Goal: Task Accomplishment & Management: Manage account settings

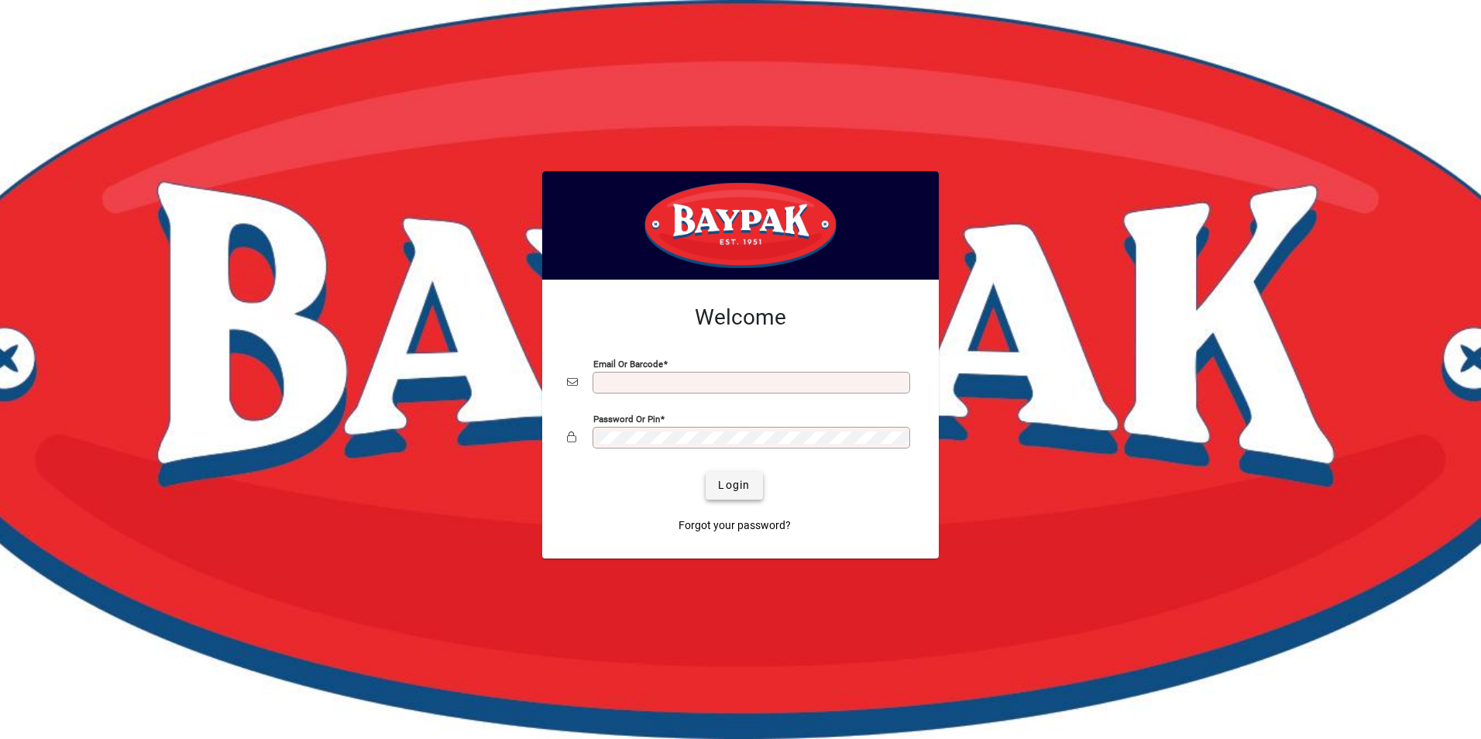
type input "**********"
click at [727, 476] on span "submit" at bounding box center [734, 485] width 57 height 37
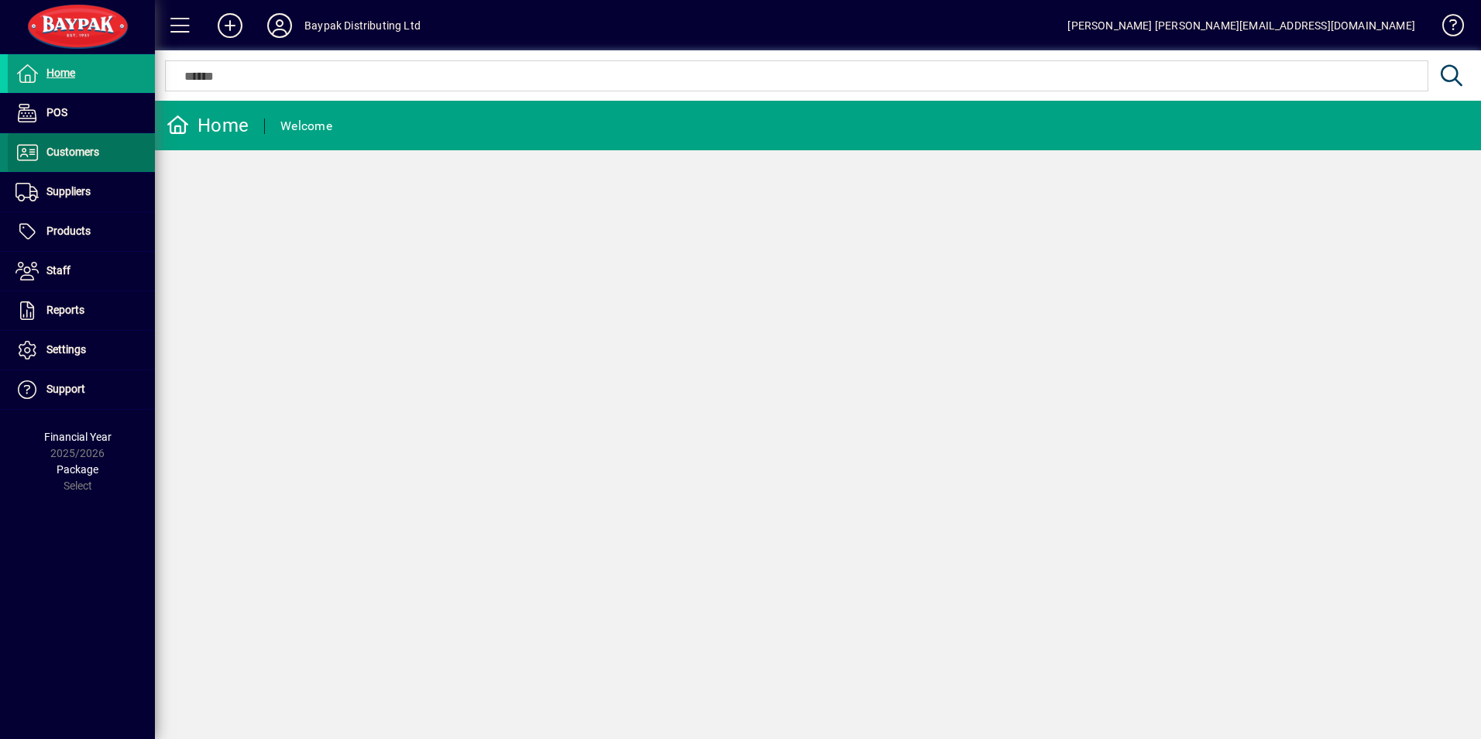
click at [81, 152] on span "Customers" at bounding box center [72, 152] width 53 height 12
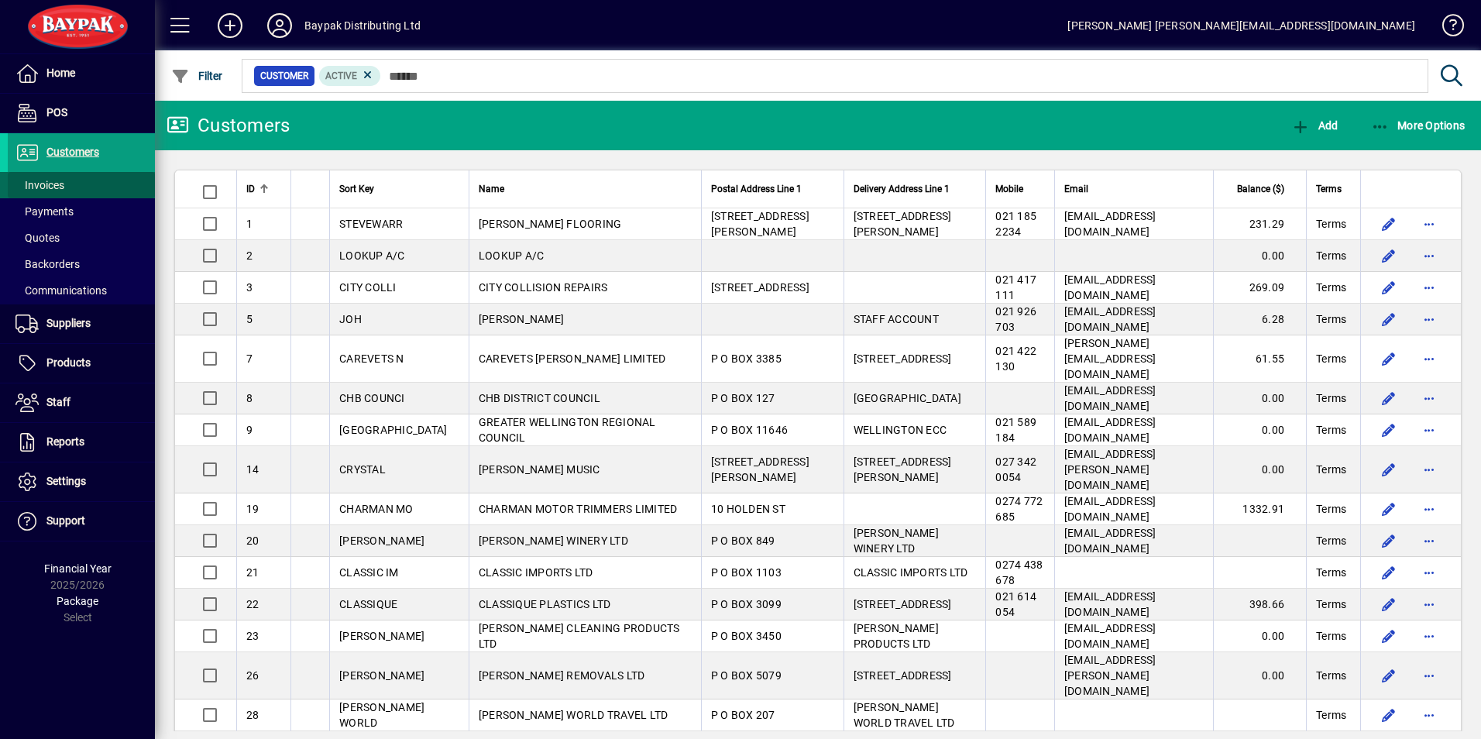
click at [48, 180] on span "Invoices" at bounding box center [39, 185] width 49 height 12
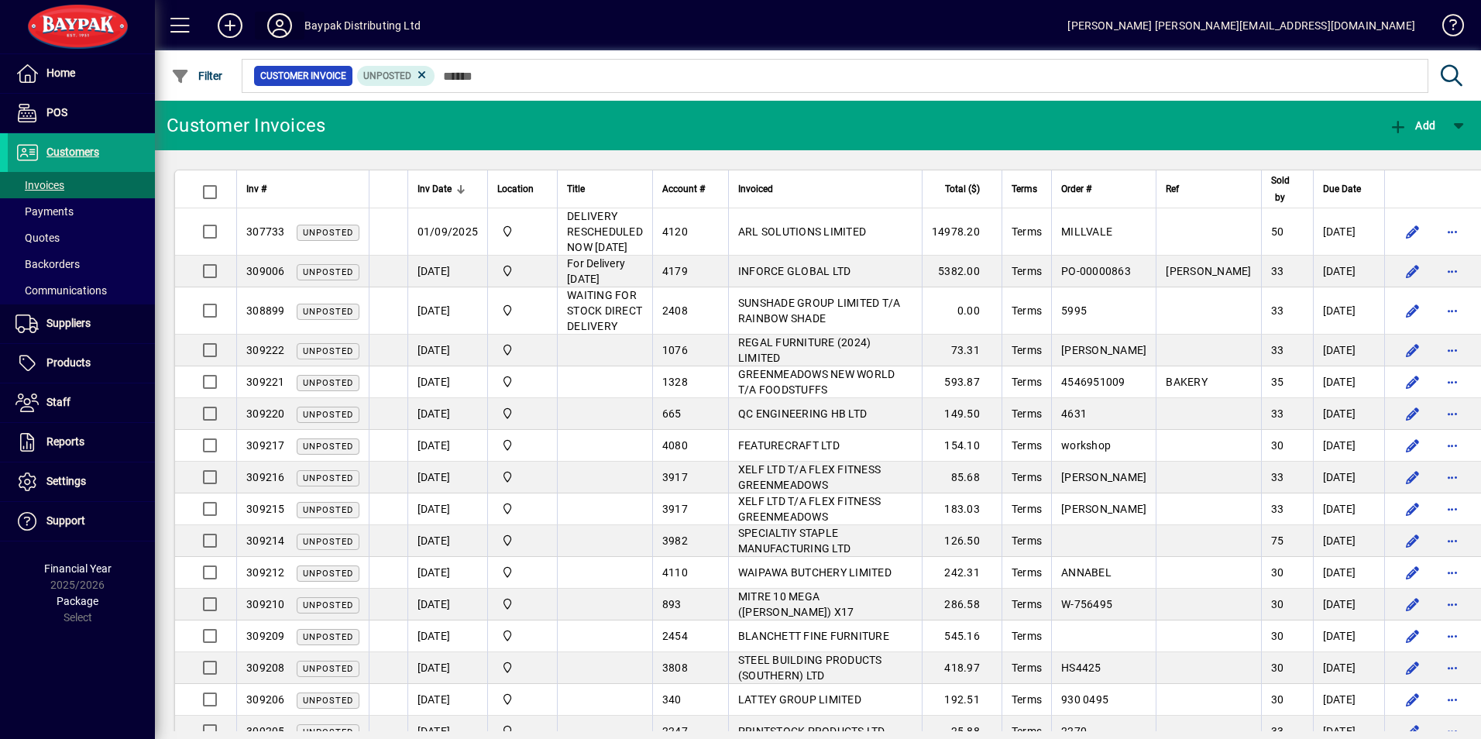
click at [283, 26] on icon at bounding box center [279, 25] width 31 height 25
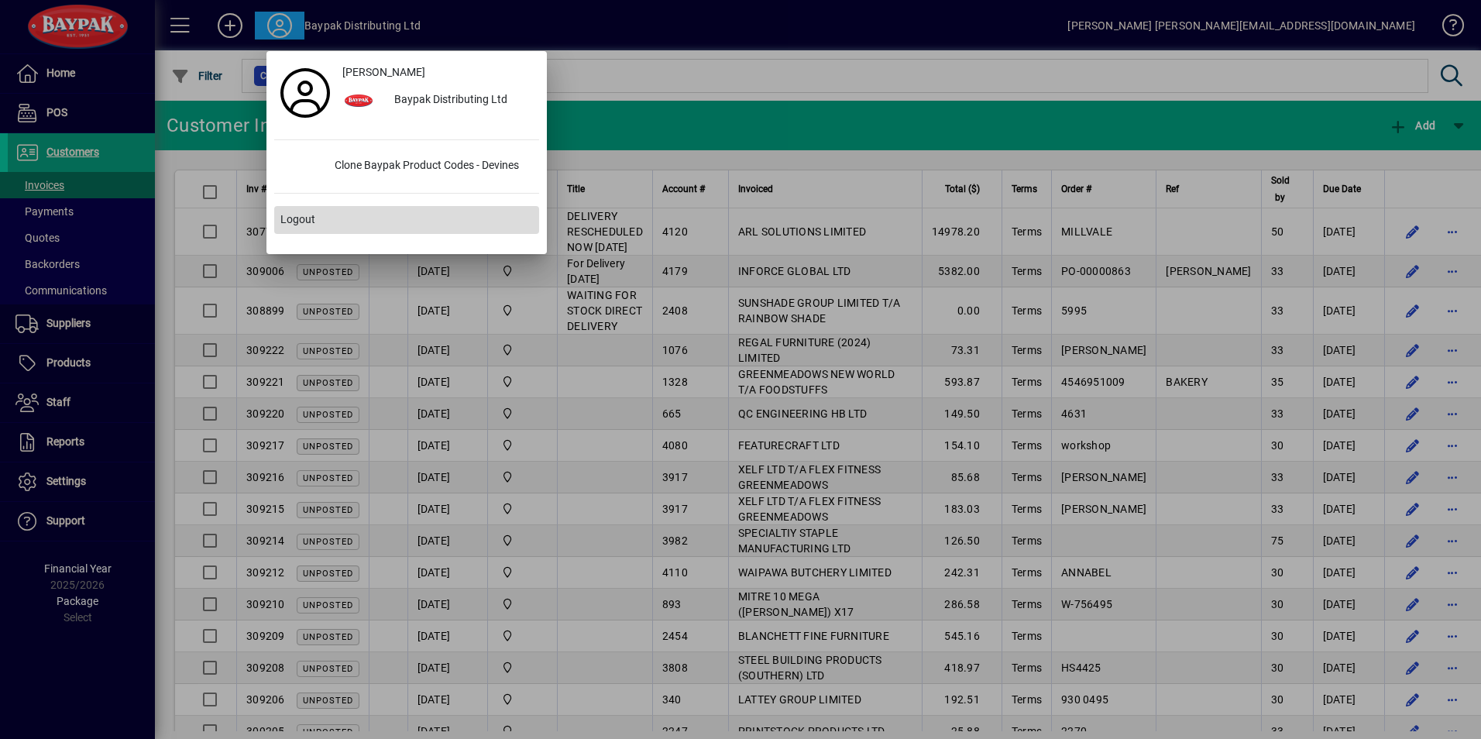
click at [291, 214] on span "Logout" at bounding box center [297, 219] width 35 height 16
